Goal: Information Seeking & Learning: Learn about a topic

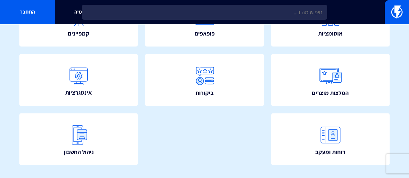
scroll to position [175, 0]
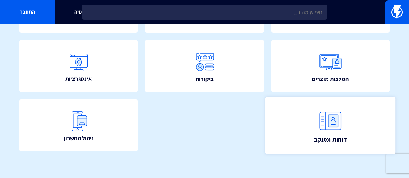
click at [329, 126] on img at bounding box center [330, 121] width 28 height 28
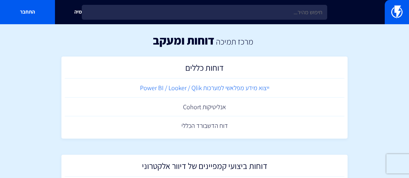
click at [231, 89] on link "ייצוא מידע מפלאשי למערכות Power BI / Looker / Qlik" at bounding box center [205, 87] width 280 height 19
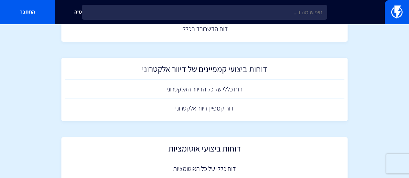
scroll to position [129, 0]
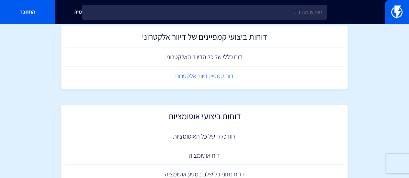
click at [204, 78] on link "דוח קמפיין דיוור אלקטרוני" at bounding box center [205, 76] width 280 height 19
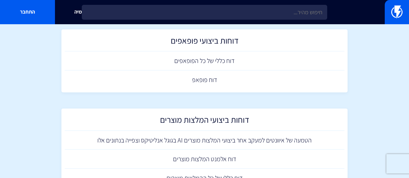
scroll to position [510, 0]
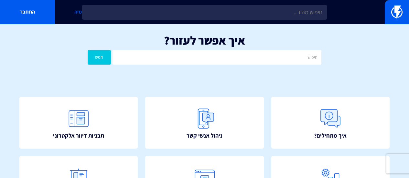
click at [76, 13] on link "אקדמיה" at bounding box center [82, 12] width 55 height 24
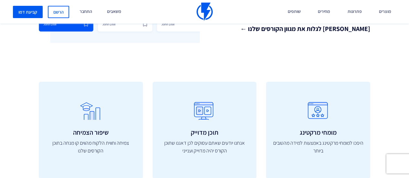
scroll to position [226, 0]
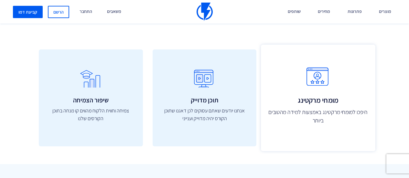
click at [320, 80] on icon at bounding box center [318, 80] width 100 height 26
click at [323, 103] on h3 "מומחי מרקטינג" at bounding box center [318, 100] width 100 height 8
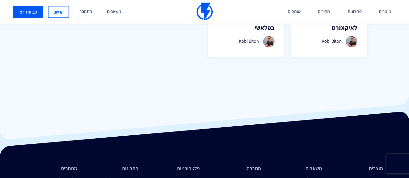
scroll to position [452, 0]
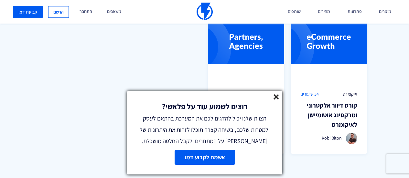
click at [277, 96] on line at bounding box center [276, 97] width 5 height 5
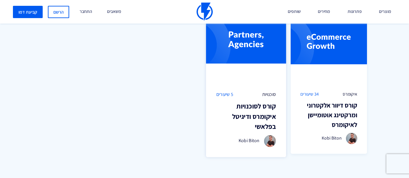
click at [227, 94] on span "5 שיעורים" at bounding box center [224, 94] width 17 height 7
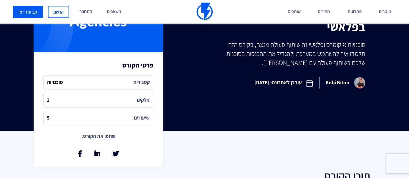
scroll to position [161, 0]
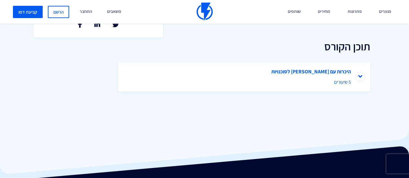
click at [339, 73] on li "היכרות עם פלאשי לסוכנויות 5 שיעורים" at bounding box center [244, 76] width 252 height 29
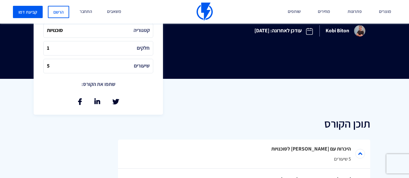
scroll to position [210, 0]
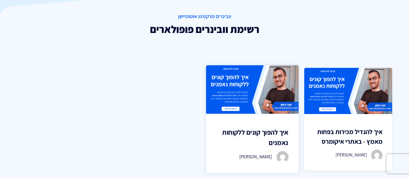
scroll to position [65, 0]
